Goal: Task Accomplishment & Management: Manage account settings

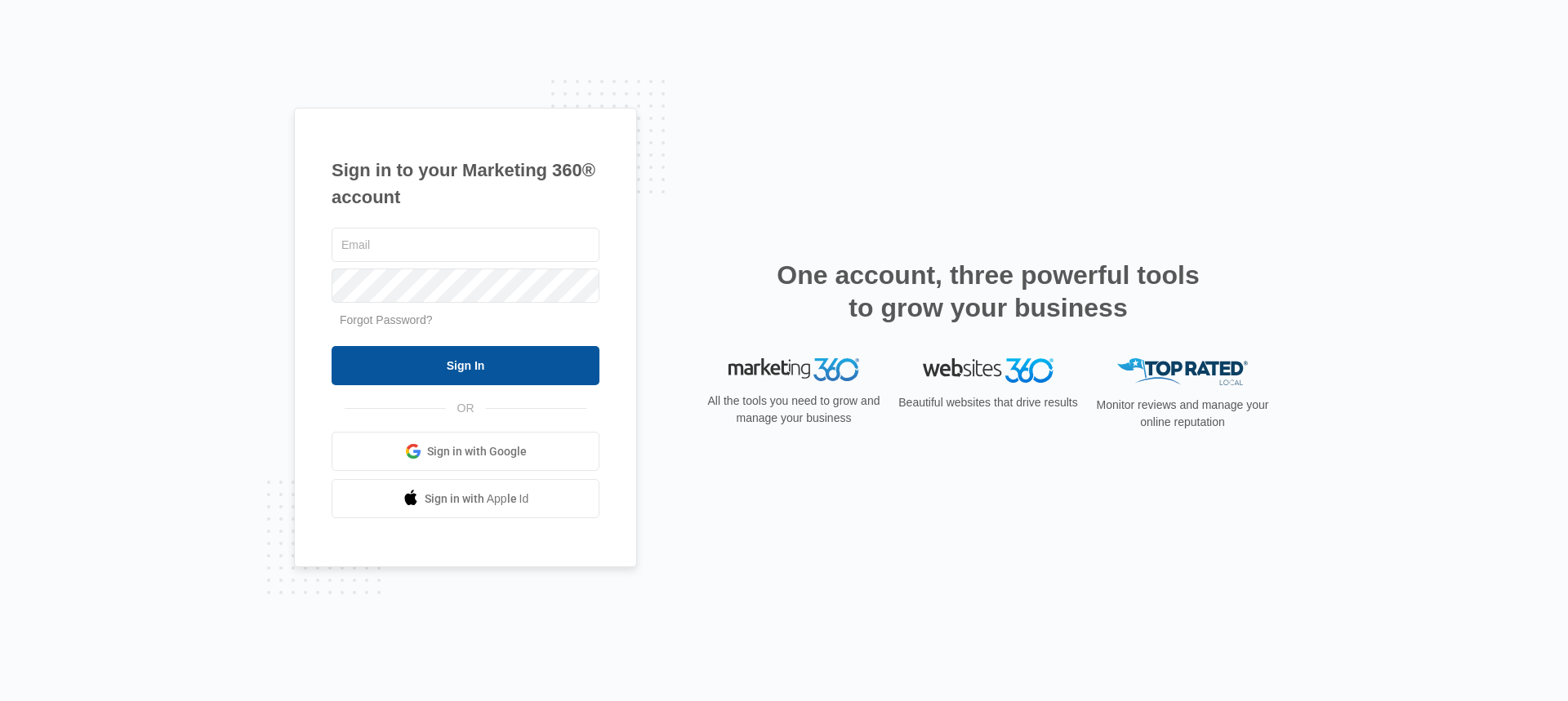
type input "[EMAIL_ADDRESS][DOMAIN_NAME]"
click at [419, 360] on input "Sign In" at bounding box center [465, 365] width 268 height 39
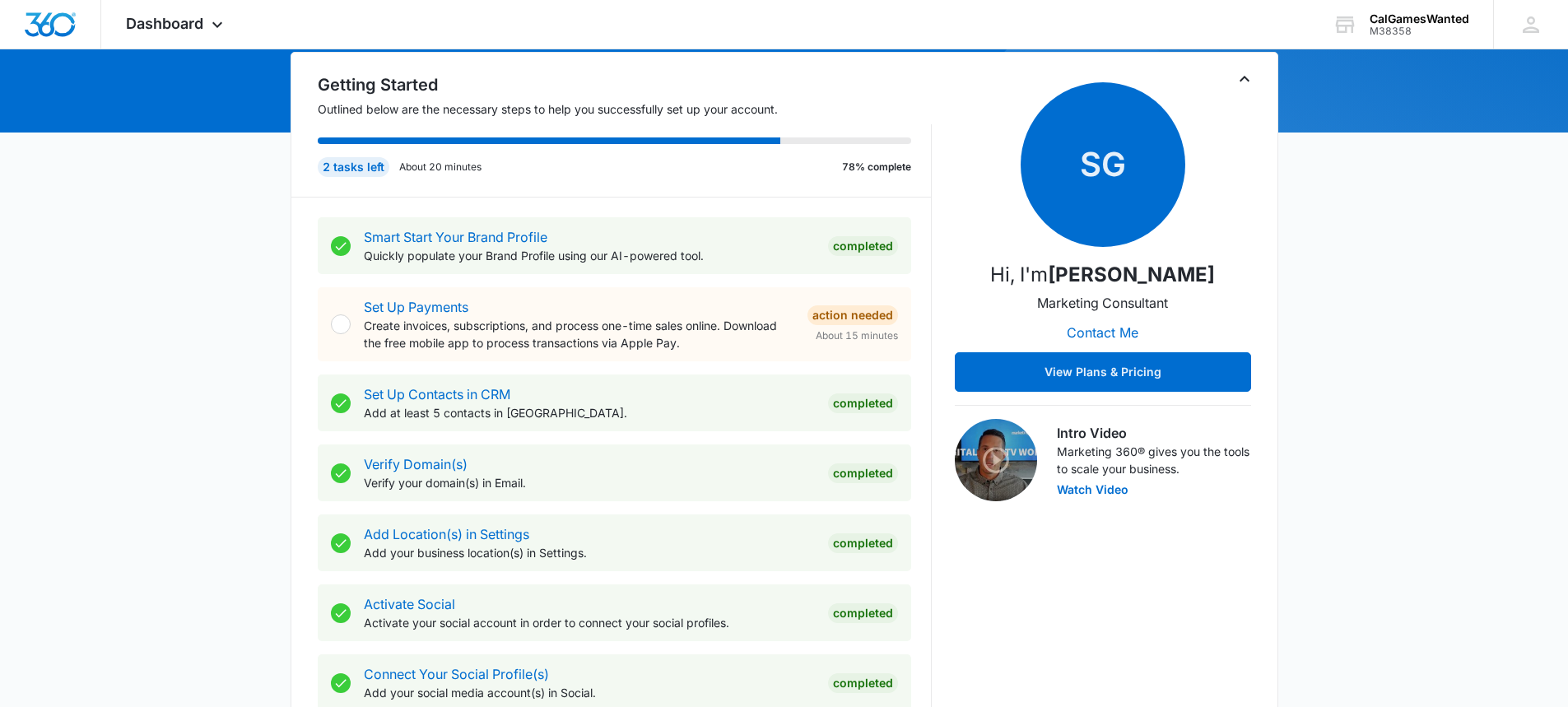
scroll to position [164, 0]
click at [995, 457] on img at bounding box center [995, 459] width 83 height 83
click at [1082, 487] on button "Watch Video" at bounding box center [1092, 489] width 72 height 12
